Goal: Complete application form

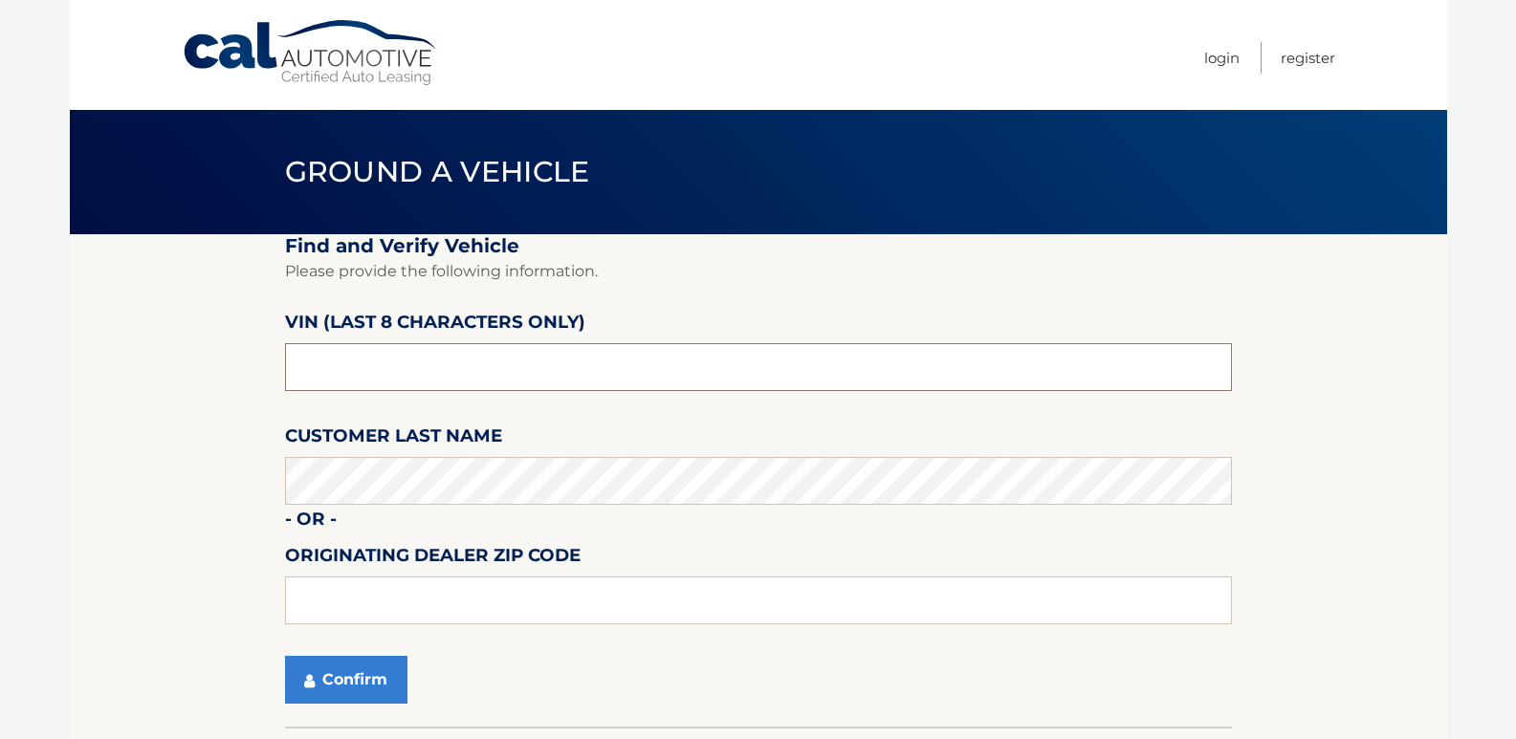
click at [444, 367] on input "text" at bounding box center [758, 367] width 947 height 48
type input "nc134703"
click at [362, 682] on button "Confirm" at bounding box center [346, 680] width 122 height 48
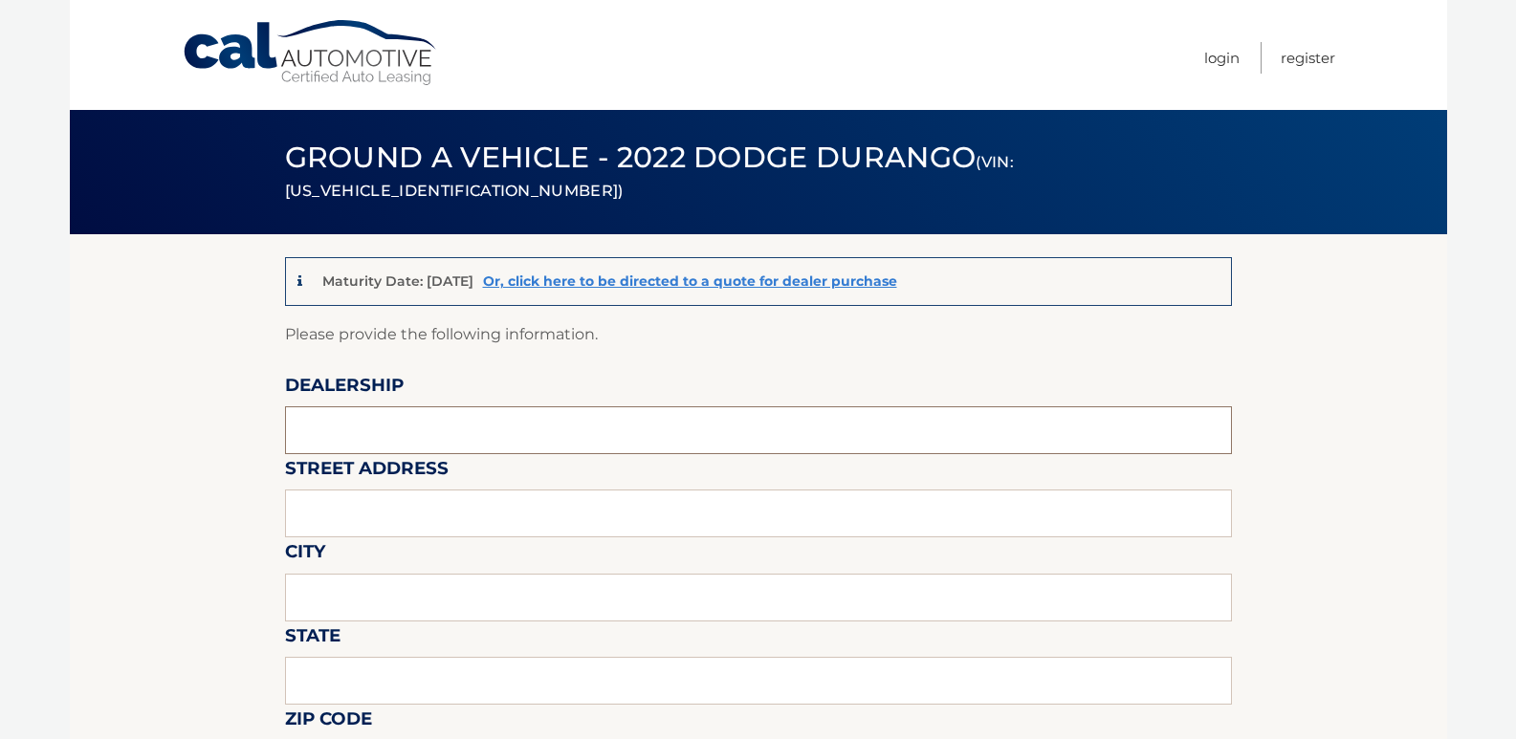
click at [346, 424] on input "text" at bounding box center [758, 431] width 947 height 48
type input "Johnson Dodge"
type input "481 ROUTE 46"
type input "BUDD LAKE"
type input "New Jersey"
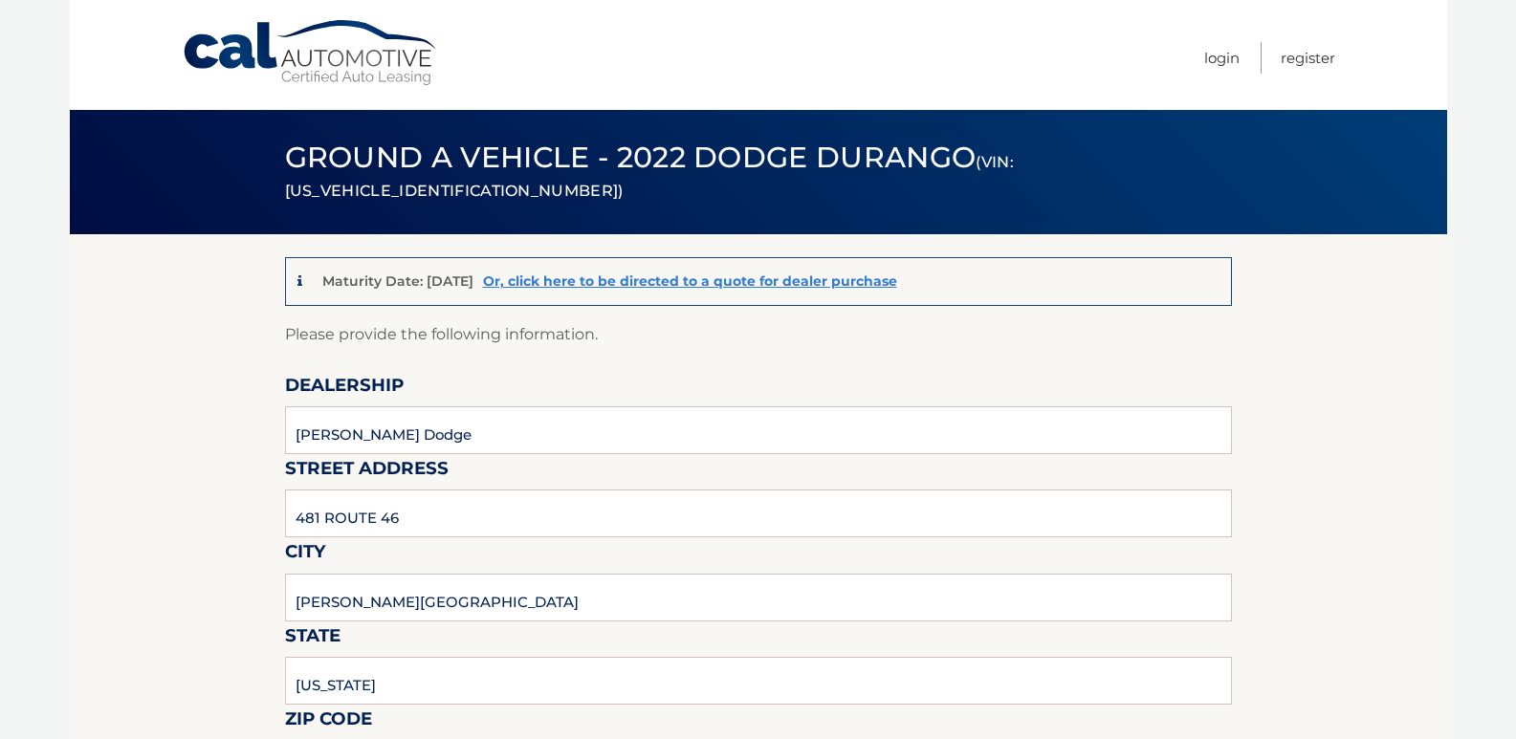
type input "07828"
type input "Ken Rouse"
type input "9085003779"
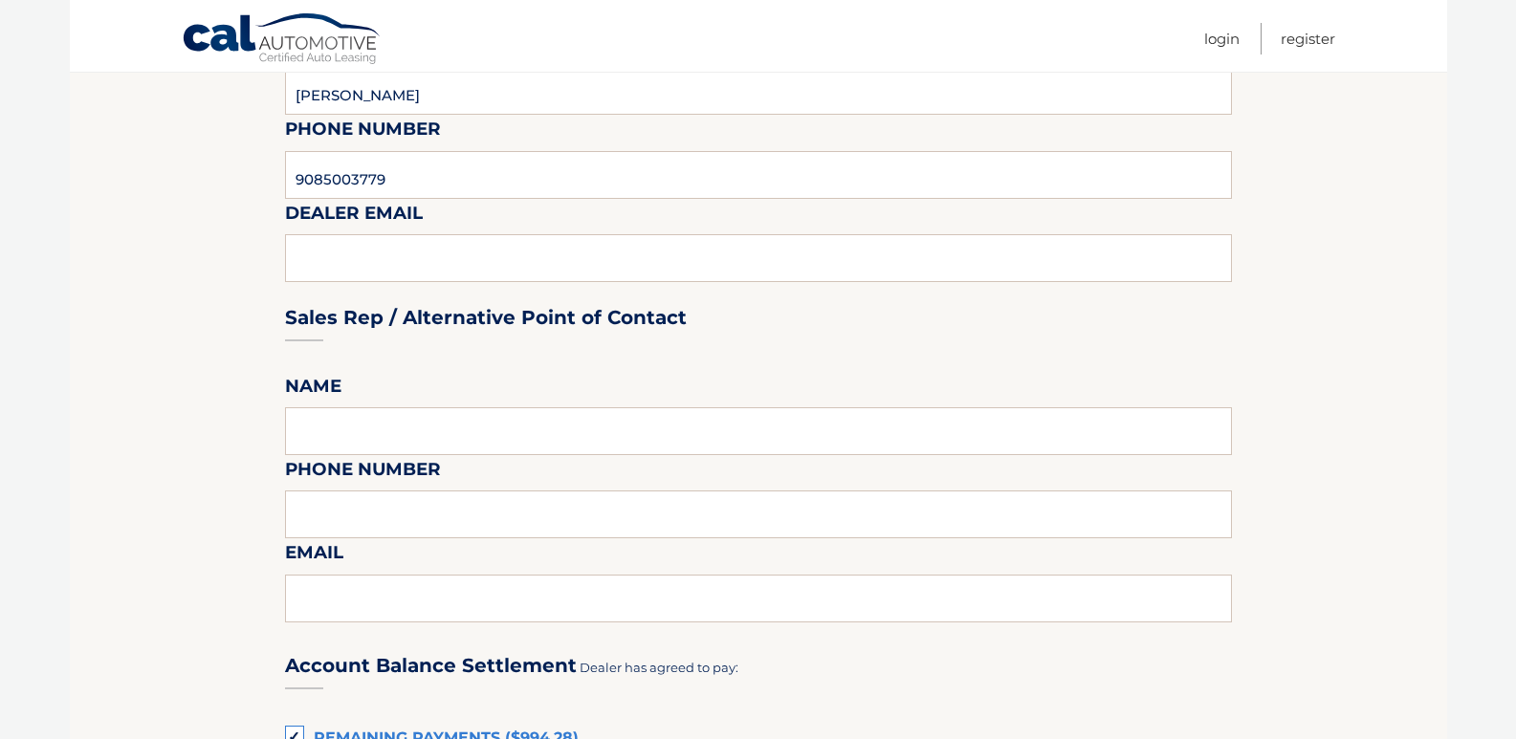
scroll to position [765, 0]
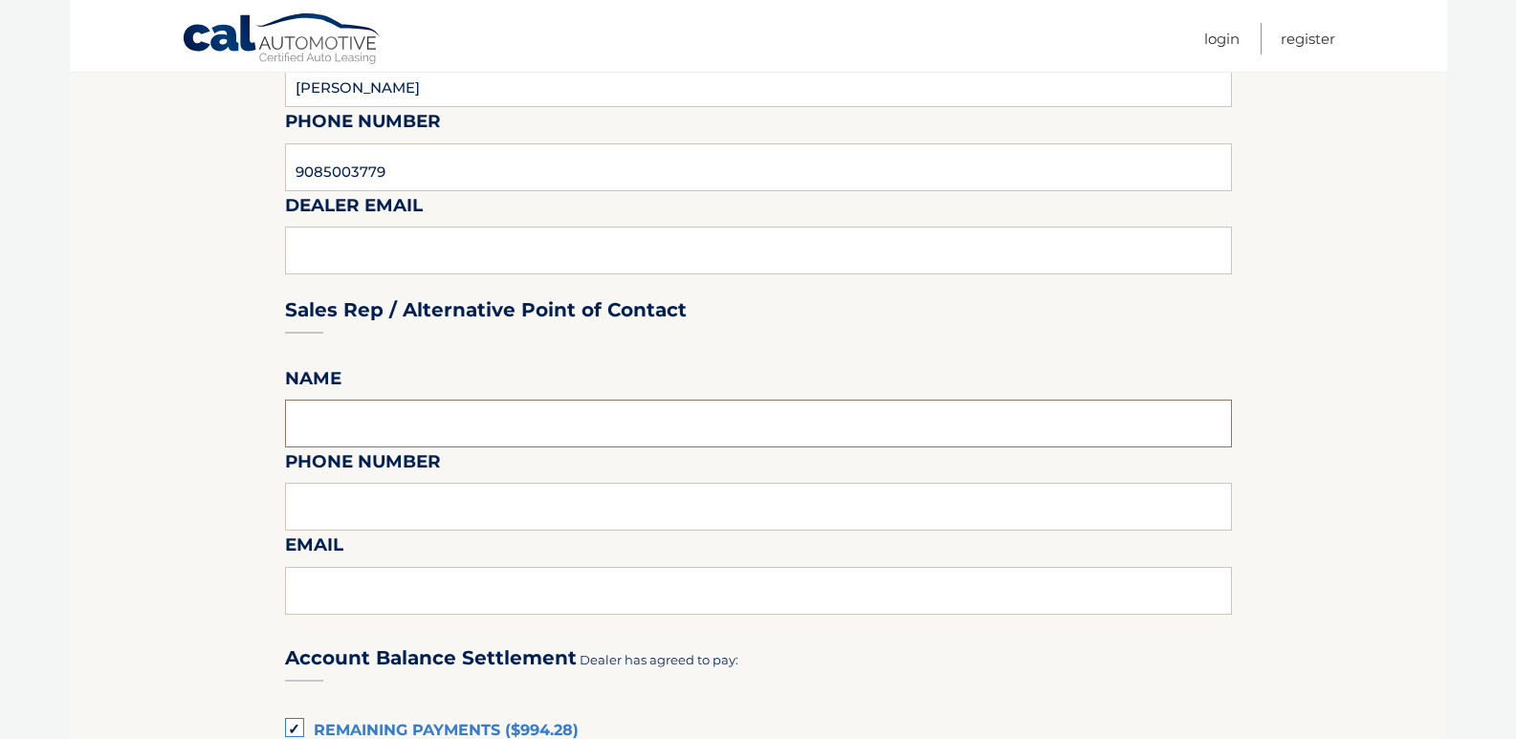
click at [398, 424] on input "text" at bounding box center [758, 424] width 947 height 48
type input "Ken Rouse"
type input "9085003779"
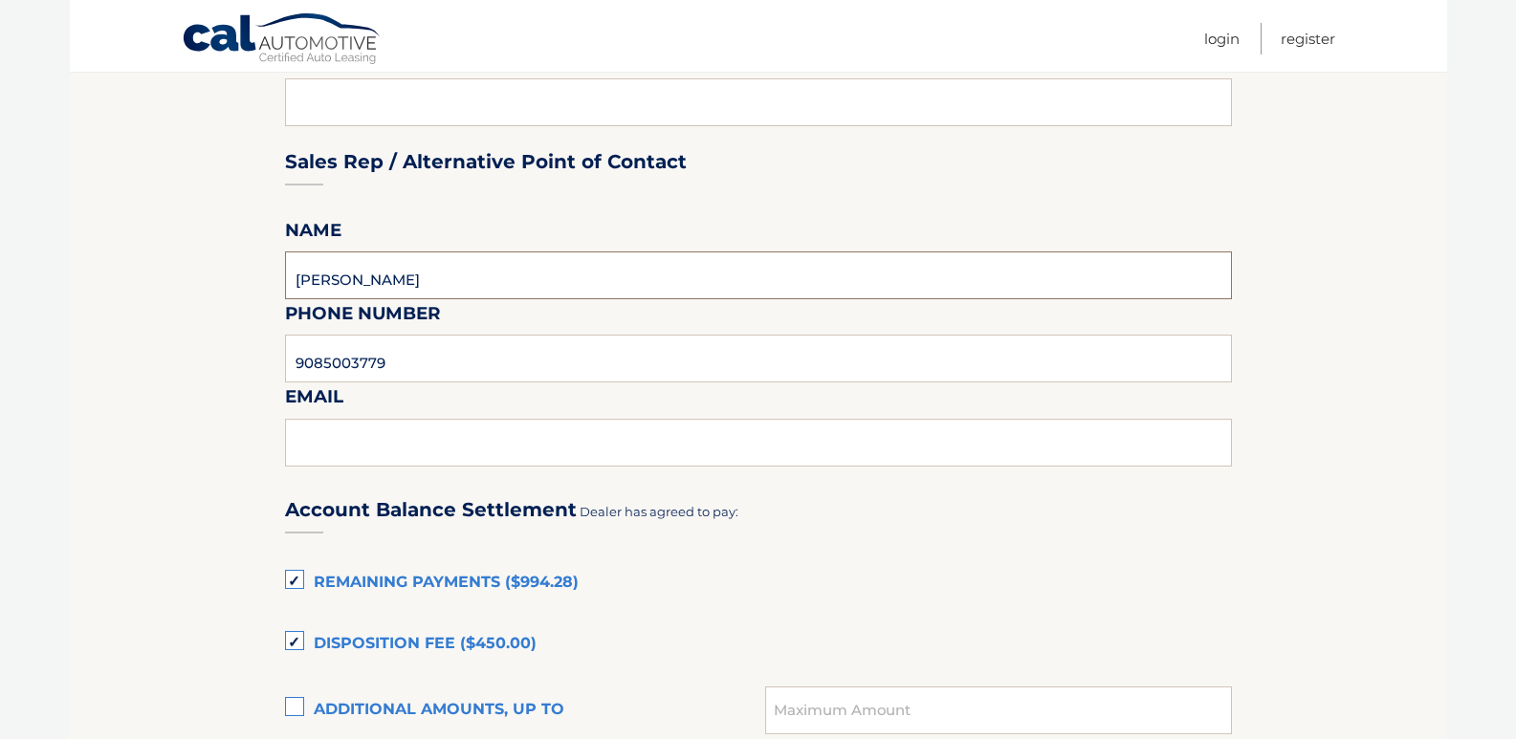
scroll to position [956, 0]
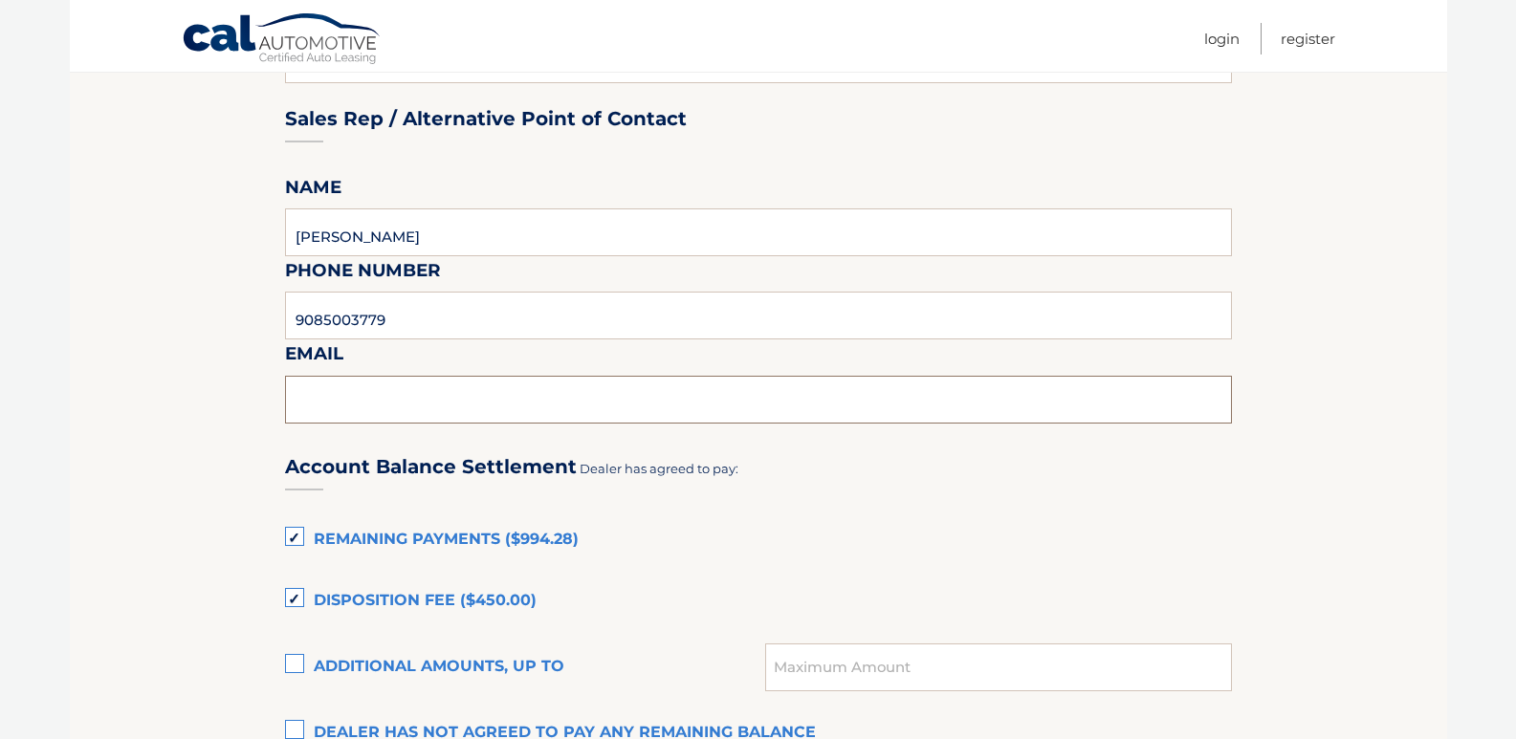
click at [398, 406] on input "text" at bounding box center [758, 400] width 947 height 48
type input "krouse@johnjohnsonautogroup.com"
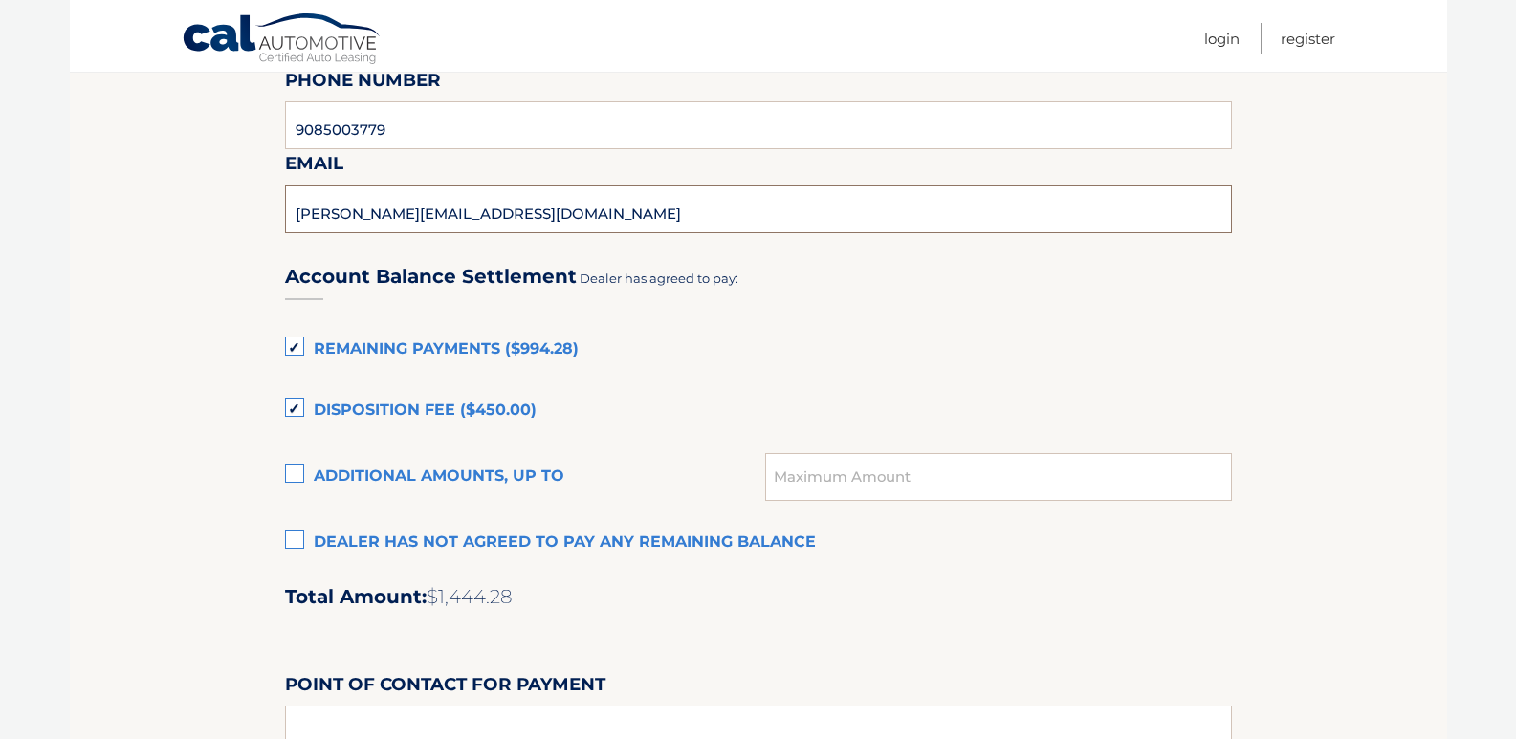
scroll to position [1148, 0]
click at [295, 345] on label "Remaining Payments ($994.28)" at bounding box center [758, 349] width 947 height 38
click at [0, 0] on input "Remaining Payments ($994.28)" at bounding box center [0, 0] width 0 height 0
click at [295, 405] on label "Disposition Fee ($450.00)" at bounding box center [758, 410] width 947 height 38
click at [0, 0] on input "Disposition Fee ($450.00)" at bounding box center [0, 0] width 0 height 0
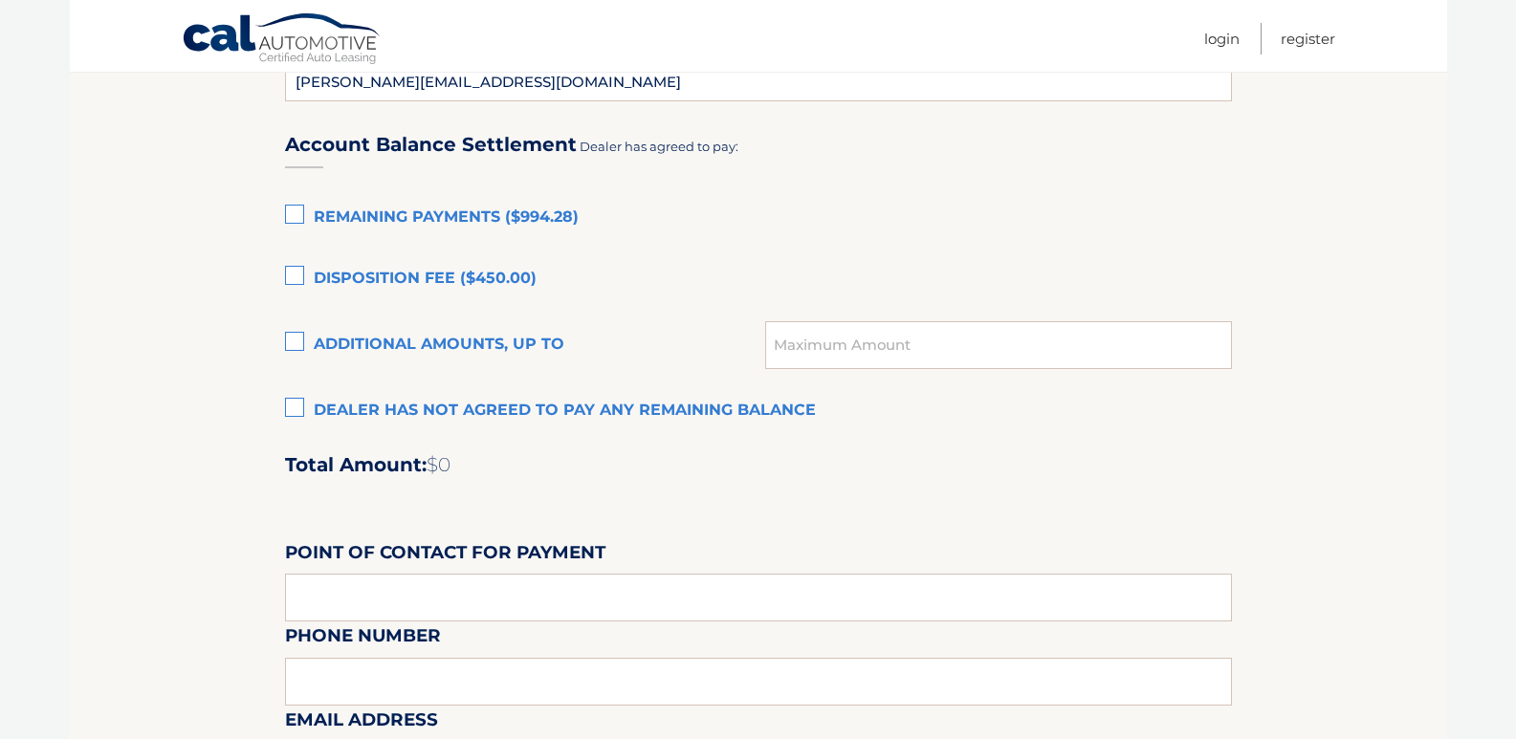
scroll to position [1339, 0]
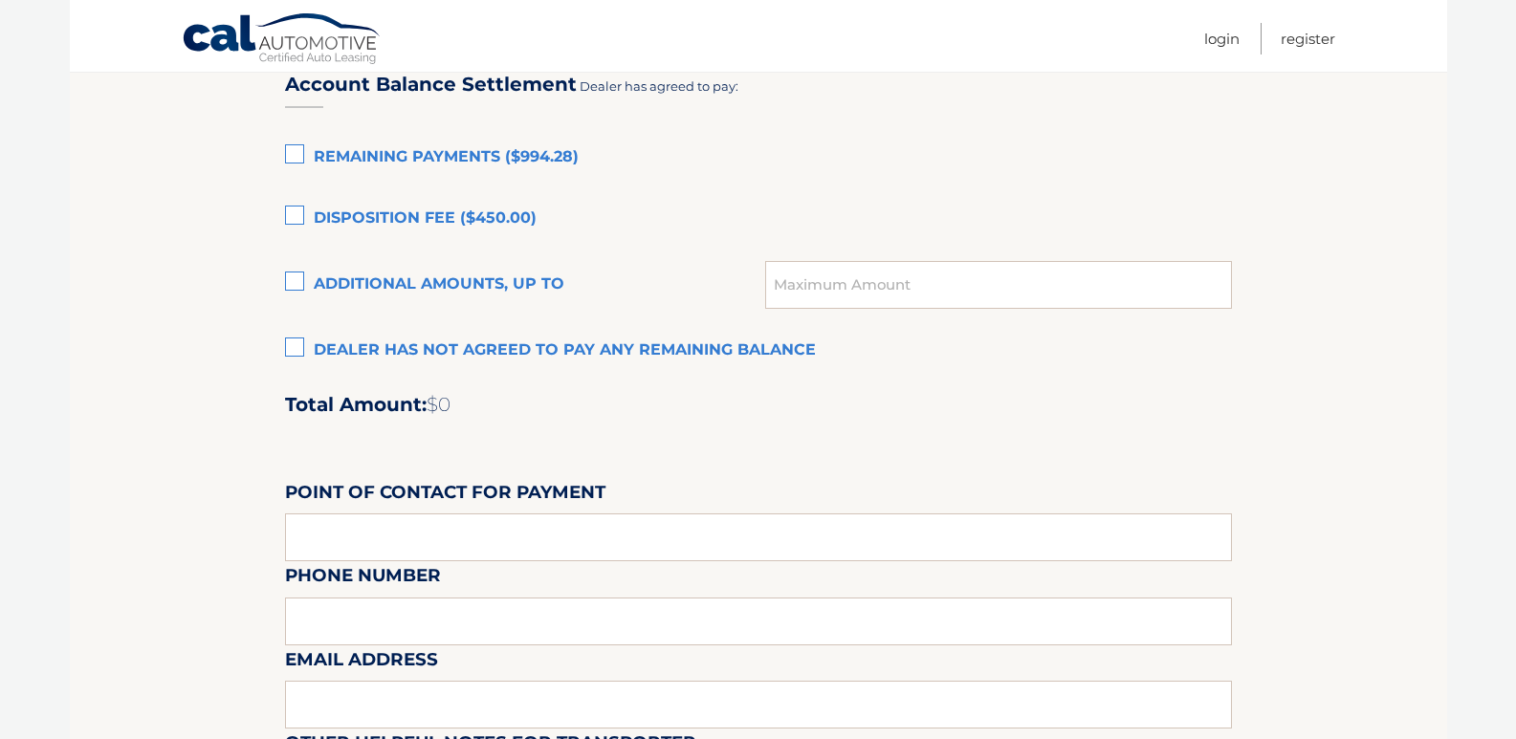
click at [299, 347] on label "Dealer has not agreed to pay any remaining balance" at bounding box center [758, 351] width 947 height 38
click at [0, 0] on input "Dealer has not agreed to pay any remaining balance" at bounding box center [0, 0] width 0 height 0
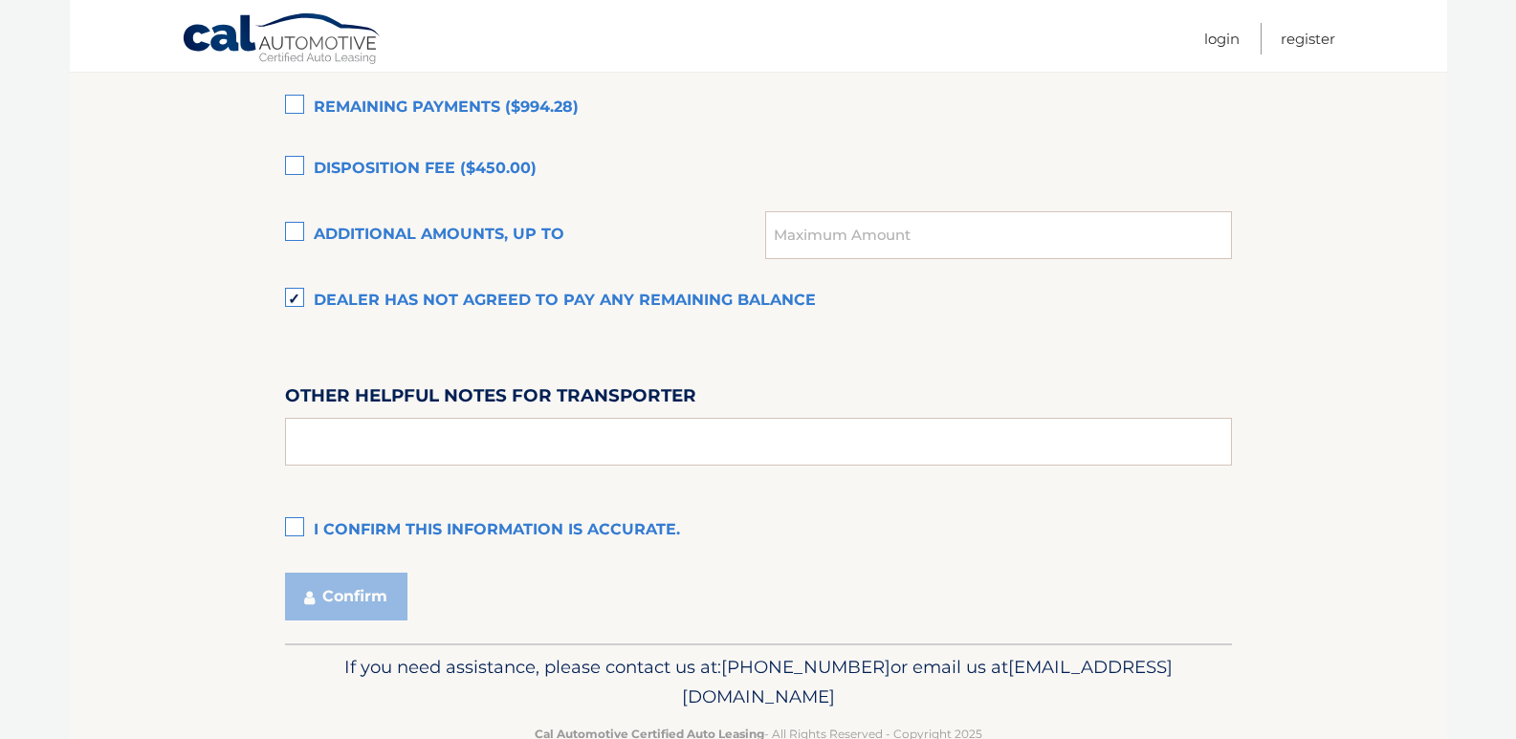
scroll to position [1435, 0]
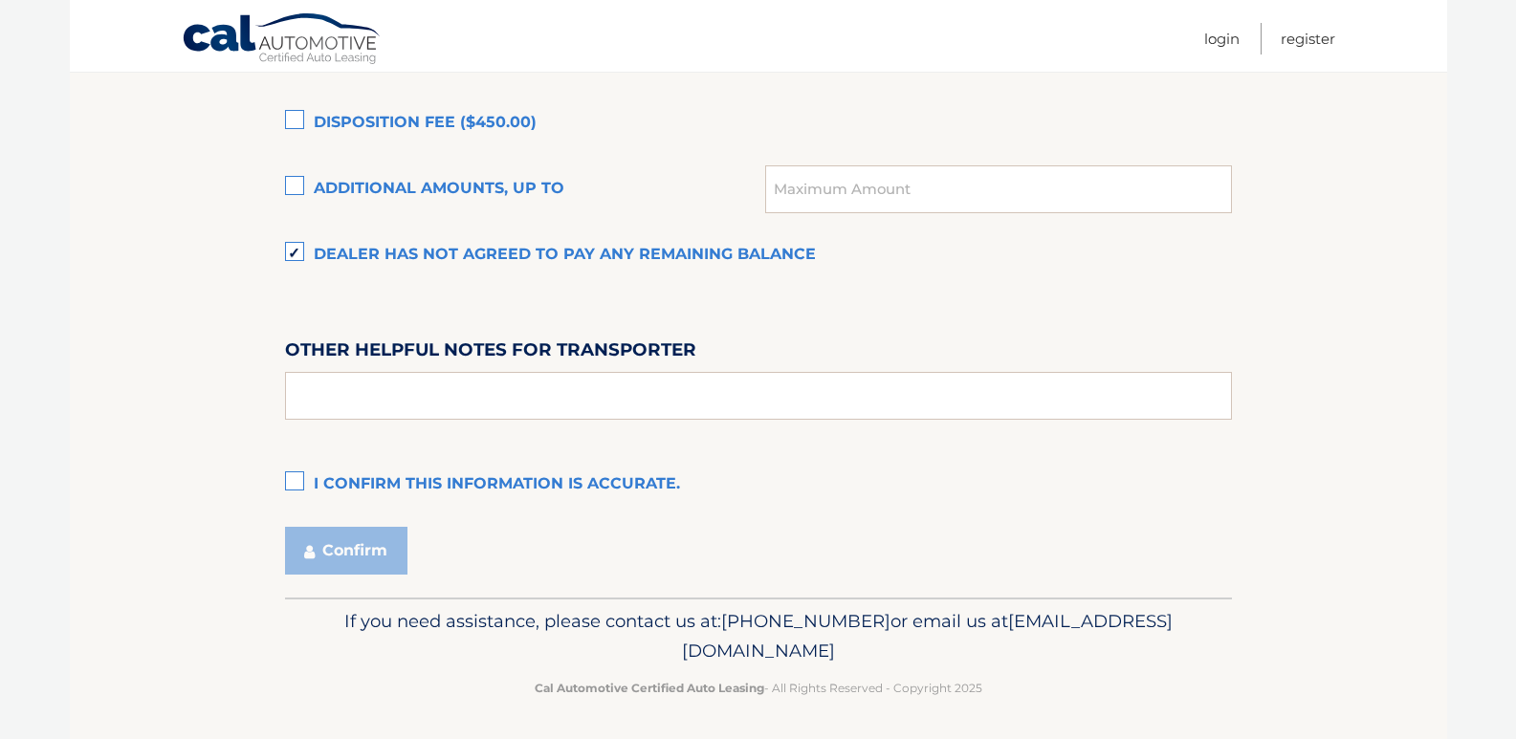
click at [300, 481] on label "I confirm this information is accurate." at bounding box center [758, 485] width 947 height 38
click at [0, 0] on input "I confirm this information is accurate." at bounding box center [0, 0] width 0 height 0
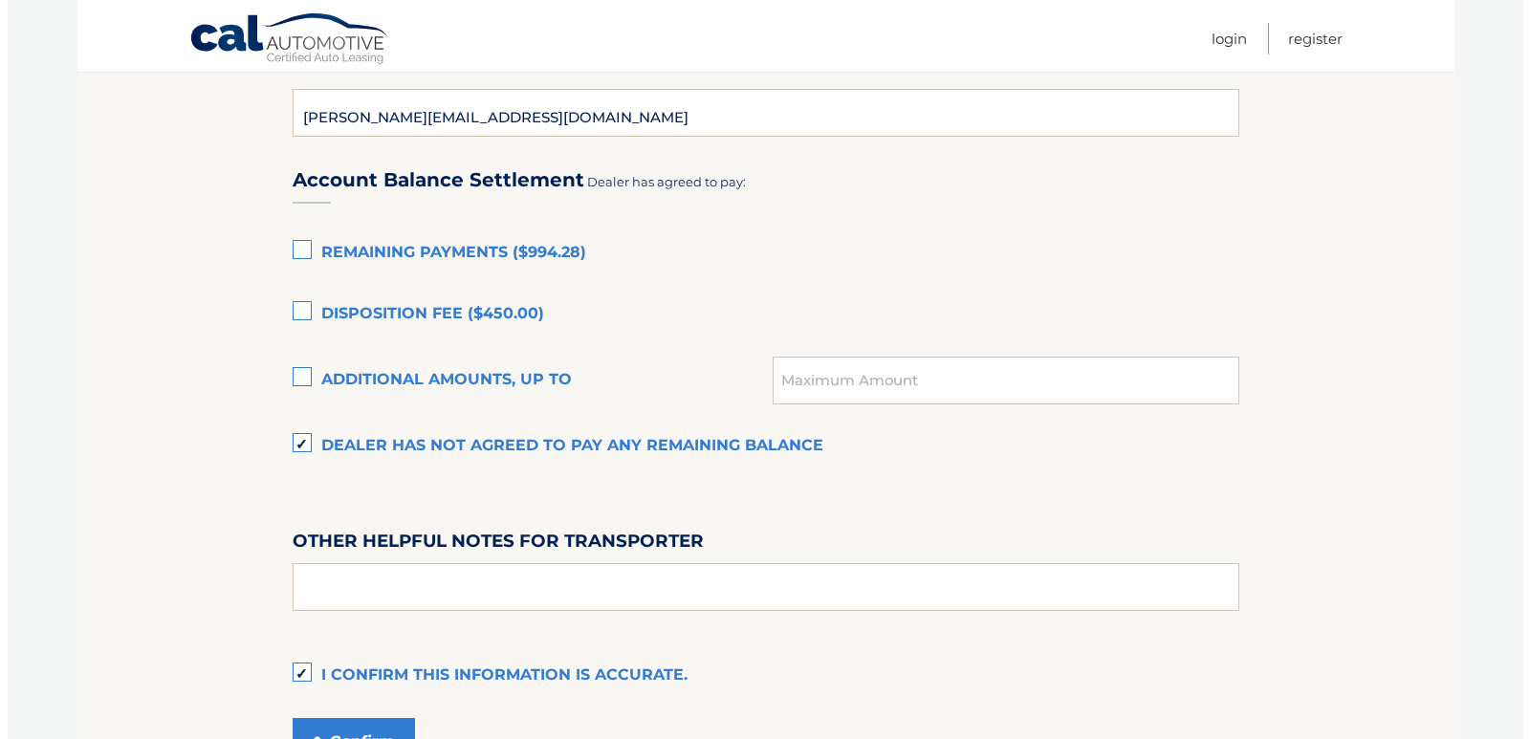
scroll to position [1439, 0]
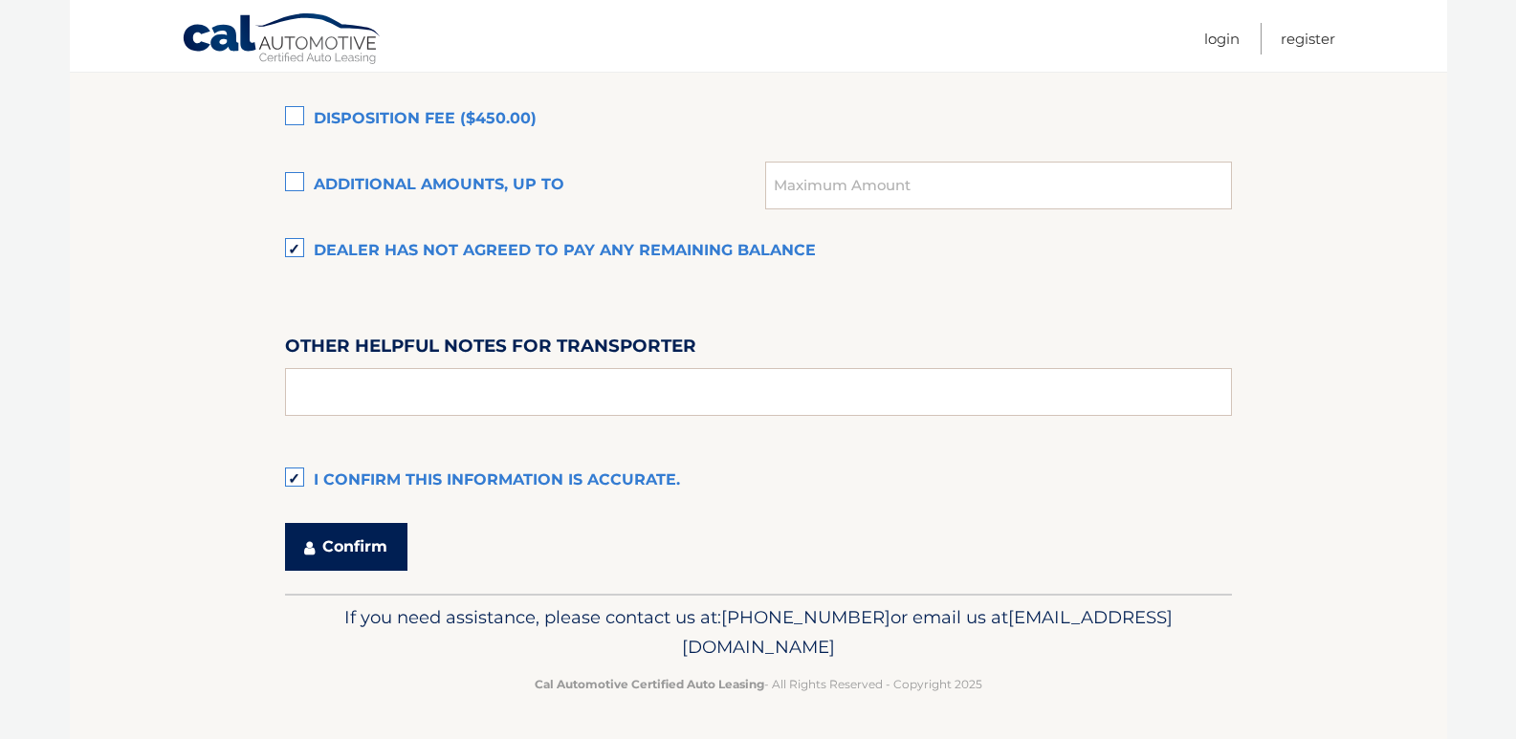
click at [381, 547] on button "Confirm" at bounding box center [346, 547] width 122 height 48
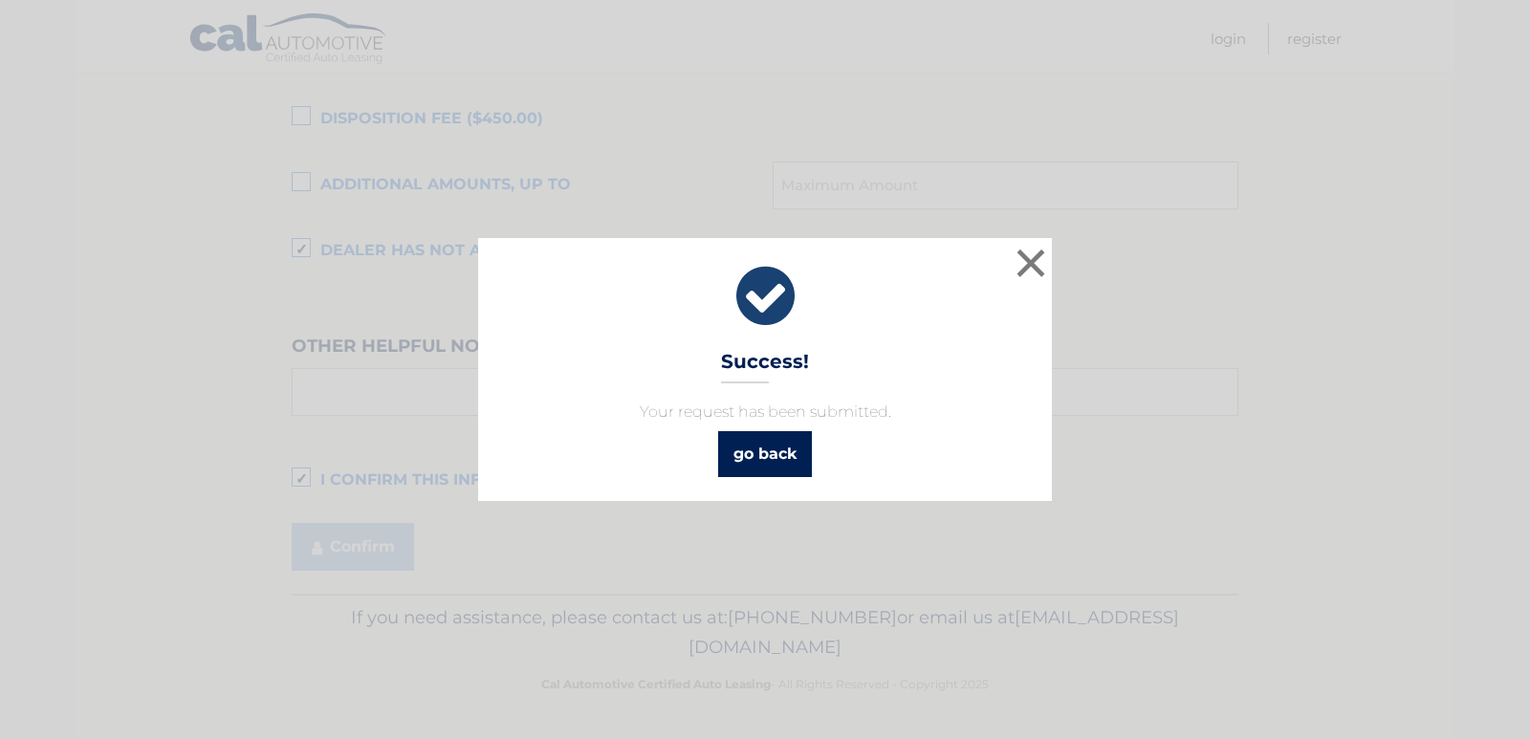
click at [802, 453] on link "go back" at bounding box center [765, 454] width 94 height 46
